Goal: Navigation & Orientation: Find specific page/section

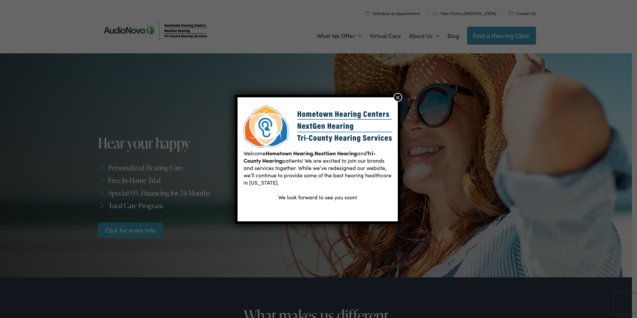
click at [398, 97] on button "×" at bounding box center [398, 97] width 9 height 9
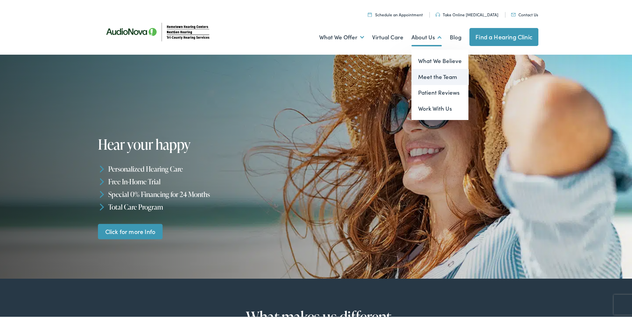
click at [424, 78] on link "Meet the Team" at bounding box center [440, 76] width 57 height 16
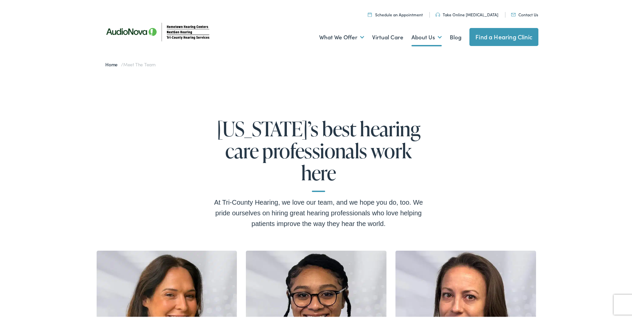
click at [110, 64] on link "Home" at bounding box center [113, 63] width 16 height 7
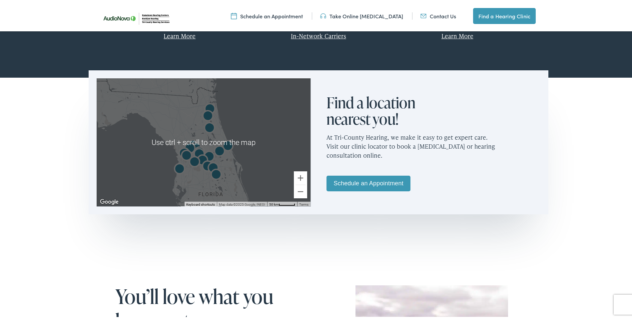
scroll to position [367, 0]
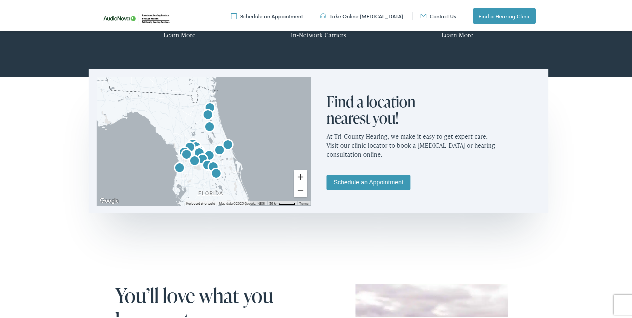
click at [298, 179] on button "Zoom in" at bounding box center [300, 175] width 13 height 13
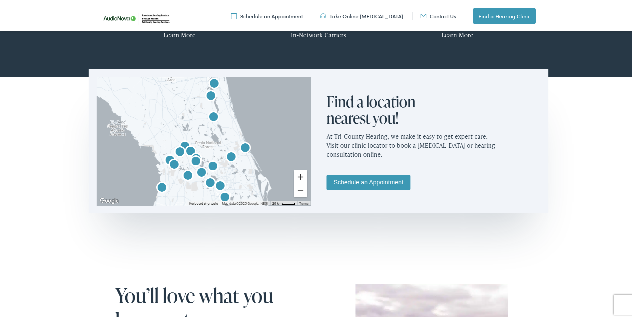
click at [298, 179] on button "Zoom in" at bounding box center [300, 175] width 13 height 13
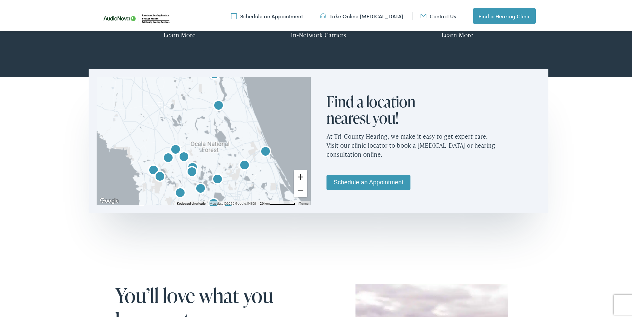
click at [298, 179] on button "Zoom in" at bounding box center [300, 175] width 13 height 13
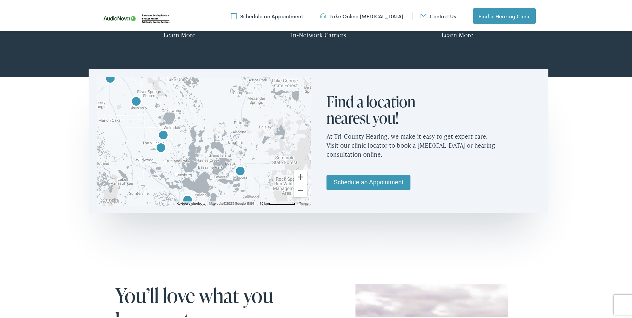
drag, startPoint x: 244, startPoint y: 174, endPoint x: 237, endPoint y: 84, distance: 90.2
click at [237, 84] on div at bounding box center [204, 140] width 214 height 128
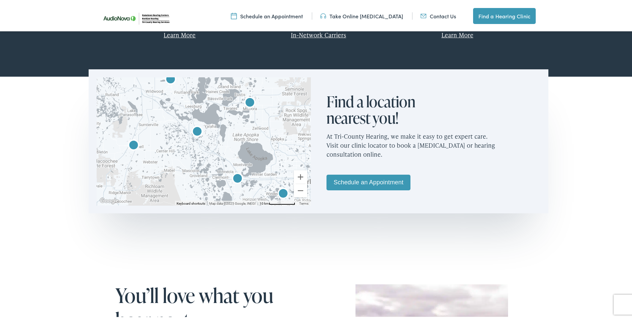
drag, startPoint x: 265, startPoint y: 169, endPoint x: 275, endPoint y: 101, distance: 69.3
click at [275, 101] on div at bounding box center [204, 140] width 214 height 128
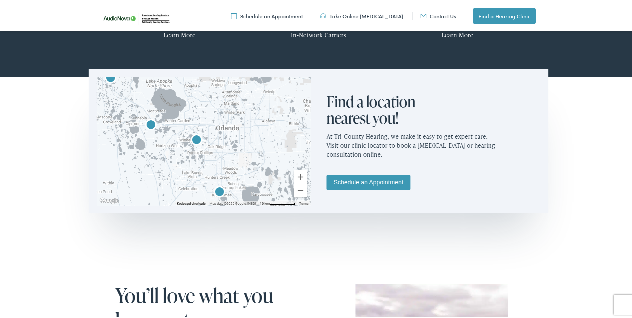
drag, startPoint x: 258, startPoint y: 152, endPoint x: 171, endPoint y: 109, distance: 97.5
click at [171, 109] on div at bounding box center [204, 140] width 214 height 128
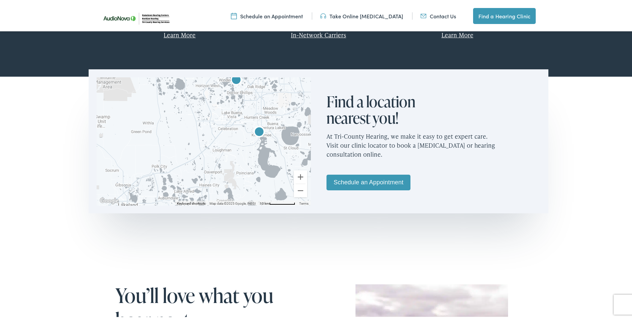
drag, startPoint x: 229, startPoint y: 160, endPoint x: 269, endPoint y: 100, distance: 71.9
click at [269, 100] on div at bounding box center [204, 140] width 214 height 128
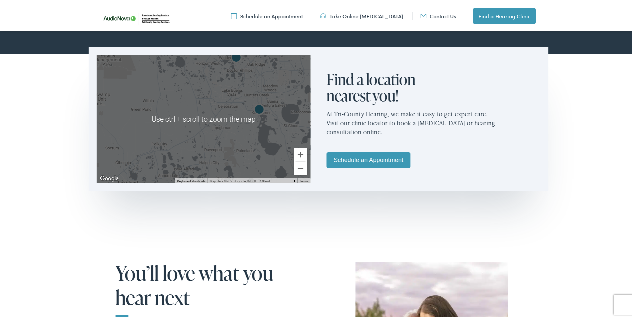
scroll to position [400, 0]
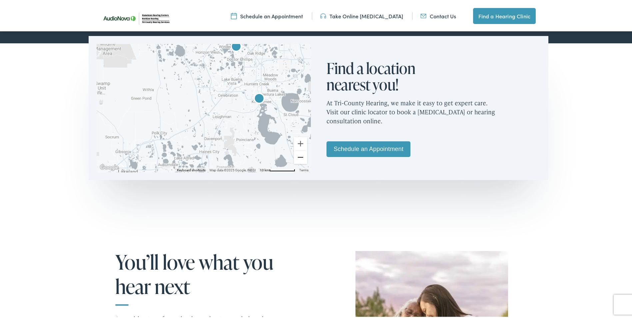
click at [298, 155] on button "Zoom out" at bounding box center [300, 155] width 13 height 13
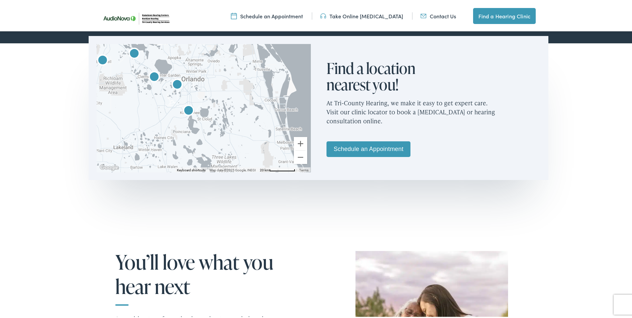
drag, startPoint x: 212, startPoint y: 126, endPoint x: 170, endPoint y: 134, distance: 42.5
click at [170, 134] on div at bounding box center [204, 107] width 214 height 128
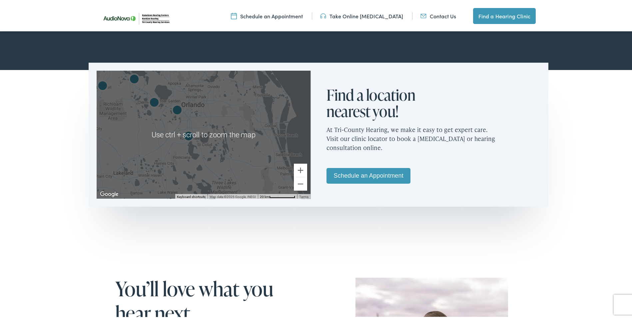
scroll to position [367, 0]
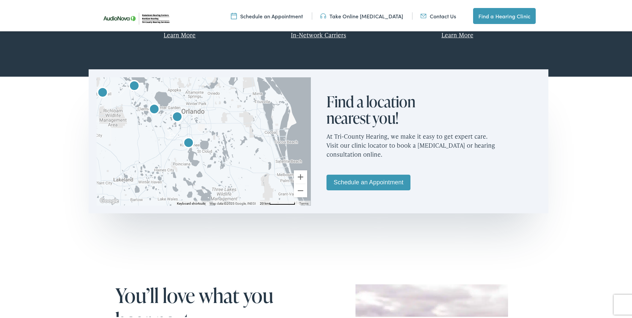
click at [199, 124] on div at bounding box center [204, 140] width 214 height 128
click at [300, 175] on button "Zoom in" at bounding box center [300, 175] width 13 height 13
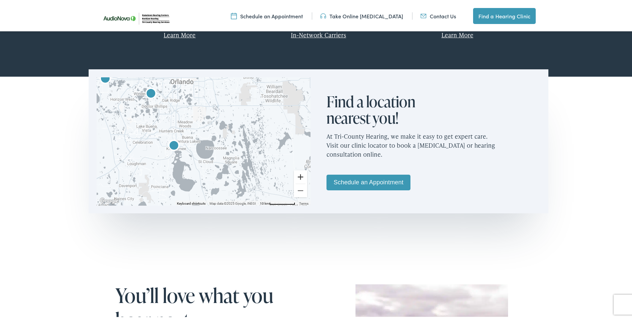
click at [300, 175] on button "Zoom in" at bounding box center [300, 175] width 13 height 13
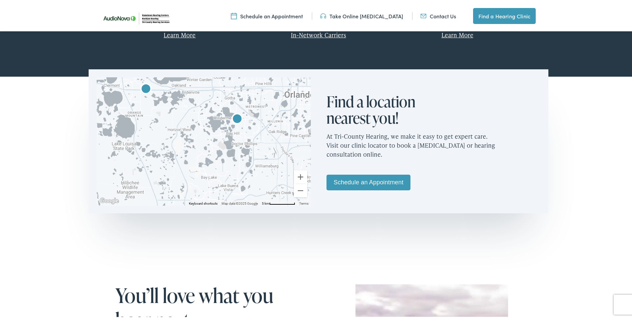
drag, startPoint x: 147, startPoint y: 97, endPoint x: 288, endPoint y: 171, distance: 158.6
click at [288, 171] on div at bounding box center [204, 140] width 214 height 128
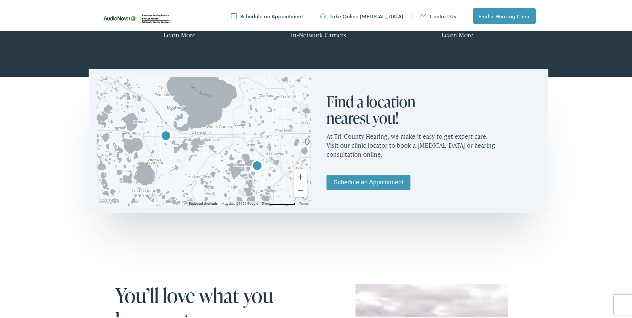
drag, startPoint x: 229, startPoint y: 143, endPoint x: 248, endPoint y: 190, distance: 50.4
click at [248, 190] on div at bounding box center [204, 140] width 214 height 128
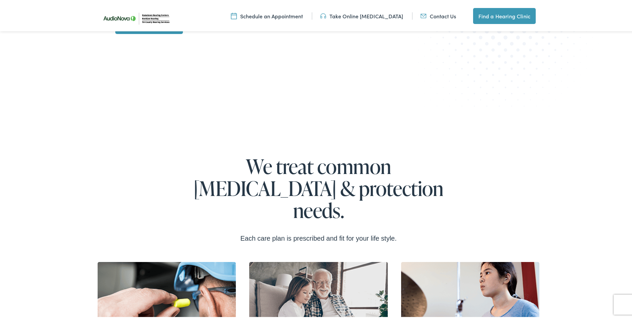
scroll to position [1066, 0]
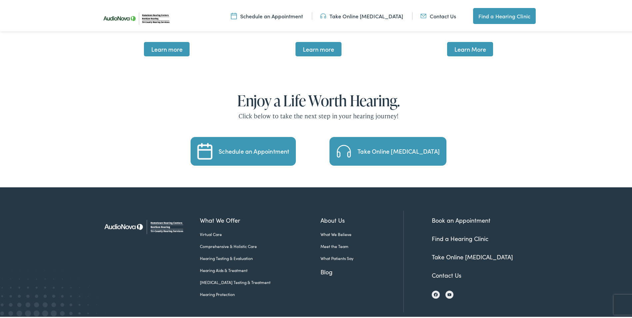
scroll to position [1396, 0]
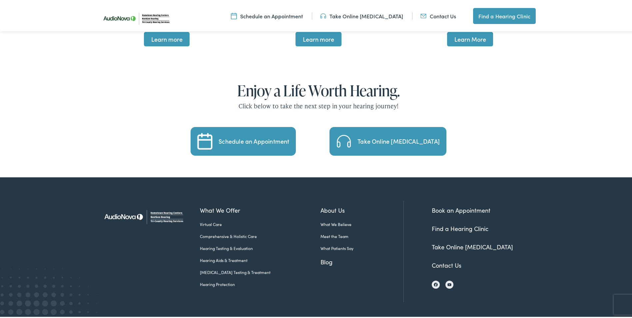
click at [474, 223] on link "Find a Hearing Clinic" at bounding box center [460, 227] width 57 height 8
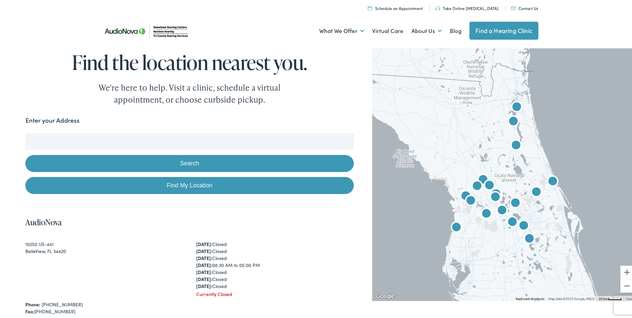
click at [197, 143] on input "Enter your Address" at bounding box center [189, 140] width 328 height 17
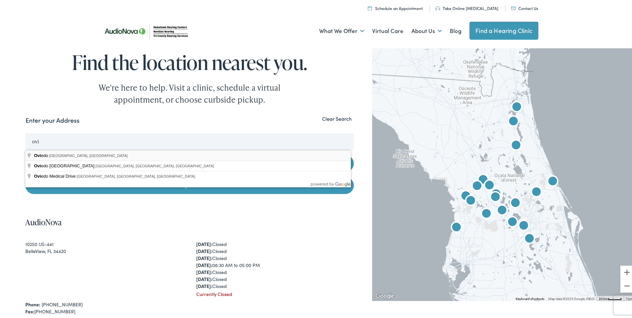
type input "[GEOGRAPHIC_DATA], [GEOGRAPHIC_DATA], [GEOGRAPHIC_DATA]"
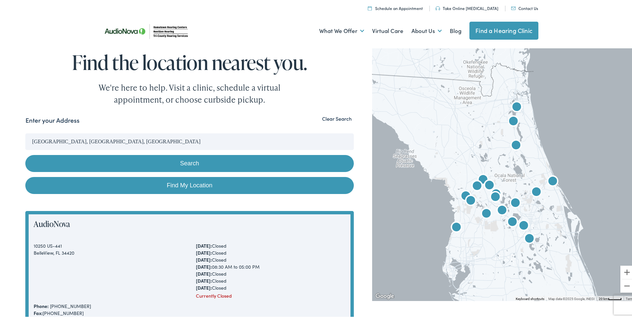
click at [194, 161] on button "Search" at bounding box center [189, 162] width 328 height 17
click at [328, 118] on button "Clear Search" at bounding box center [337, 117] width 34 height 6
